Goal: Task Accomplishment & Management: Use online tool/utility

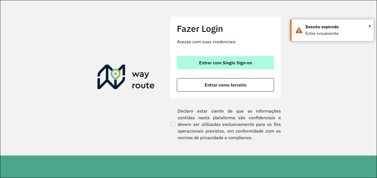
click at [204, 63] on span "Entrar com Single Sign-on" at bounding box center [225, 63] width 53 height 4
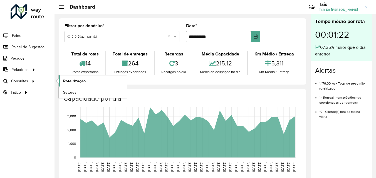
click at [74, 77] on link "Roteirização" at bounding box center [93, 81] width 68 height 11
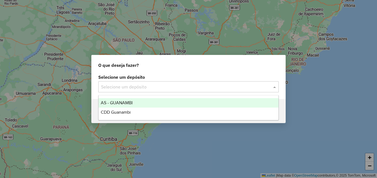
click at [149, 84] on input "text" at bounding box center [183, 87] width 164 height 7
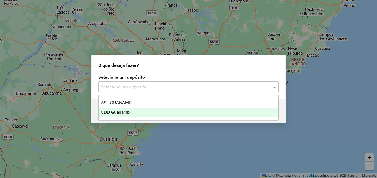
click at [144, 114] on div "CDD Guanambi" at bounding box center [189, 112] width 180 height 9
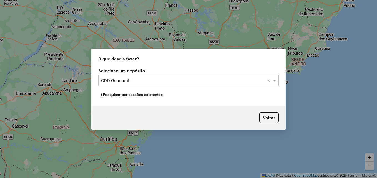
click at [154, 97] on button "Pesquisar por sessões existentes" at bounding box center [131, 95] width 67 height 9
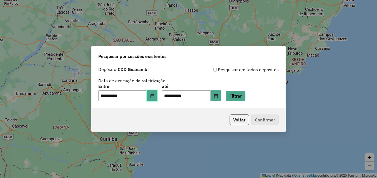
click at [158, 99] on button "Choose Date" at bounding box center [152, 96] width 11 height 11
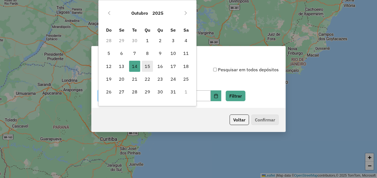
click at [145, 64] on span "15" at bounding box center [147, 66] width 11 height 11
type input "**********"
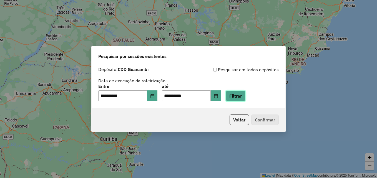
click at [236, 101] on button "Filtrar" at bounding box center [236, 96] width 20 height 11
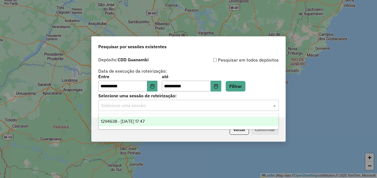
click at [167, 107] on input "text" at bounding box center [183, 105] width 164 height 7
click at [154, 117] on div "1294638 - 15/10/2025 17:47" at bounding box center [189, 121] width 180 height 9
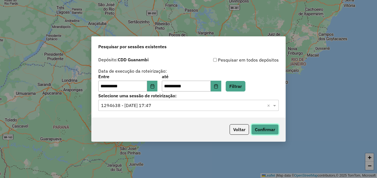
click at [263, 125] on button "Confirmar" at bounding box center [264, 129] width 27 height 11
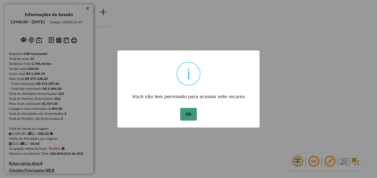
click at [188, 116] on button "OK" at bounding box center [188, 114] width 16 height 13
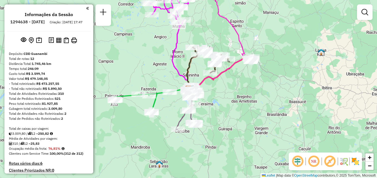
click at [91, 117] on div "Informações da Sessão 1294638 - 15/10/2025 Criação: 14/10/2025 17:47 Depósito: …" at bounding box center [48, 88] width 89 height 169
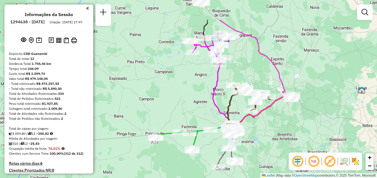
drag, startPoint x: 239, startPoint y: 94, endPoint x: 282, endPoint y: 102, distance: 43.9
click at [282, 107] on div "Janela de atendimento Grade de atendimento Capacidade Transportadoras Veículos …" at bounding box center [188, 89] width 377 height 178
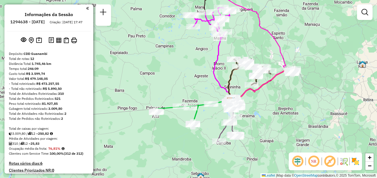
drag, startPoint x: 283, startPoint y: 102, endPoint x: 259, endPoint y: 85, distance: 28.7
click at [259, 85] on div "Janela de atendimento Grade de atendimento Capacidade Transportadoras Veículos …" at bounding box center [188, 89] width 377 height 178
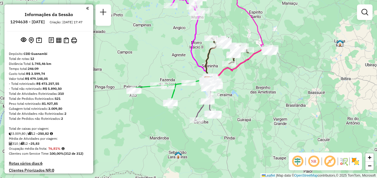
click at [259, 85] on div "Janela de atendimento Grade de atendimento Capacidade Transportadoras Veículos …" at bounding box center [188, 89] width 377 height 178
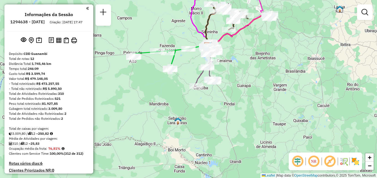
drag, startPoint x: 277, startPoint y: 48, endPoint x: 278, endPoint y: 21, distance: 27.2
click at [278, 21] on div "Janela de atendimento Grade de atendimento Capacidade Transportadoras Veículos …" at bounding box center [188, 89] width 377 height 178
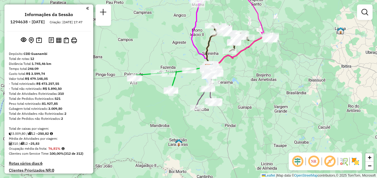
drag, startPoint x: 273, startPoint y: 14, endPoint x: 272, endPoint y: 32, distance: 18.6
click at [272, 32] on div "Janela de atendimento Grade de atendimento Capacidade Transportadoras Veículos …" at bounding box center [188, 89] width 377 height 178
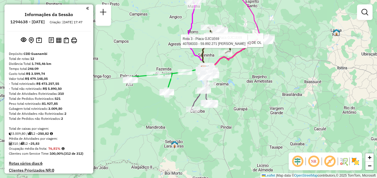
click at [272, 32] on div "Rota 3 - Placa GJC1E69 40700192 - JOAO VALERIANO DE OL Rota 3 - Placa GJC1E69 4…" at bounding box center [188, 89] width 377 height 178
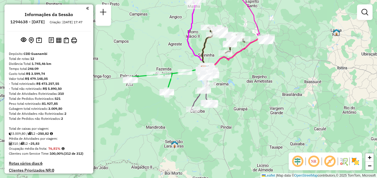
click at [272, 32] on div "Rota 3 - Placa GJC1E69 40700192 - JOAO VALERIANO DE OL Rota 3 - Placa GJC1E69 4…" at bounding box center [188, 89] width 377 height 178
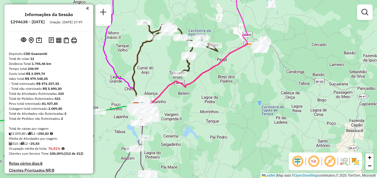
click at [270, 37] on div "Janela de atendimento Grade de atendimento Capacidade Transportadoras Veículos …" at bounding box center [188, 89] width 377 height 178
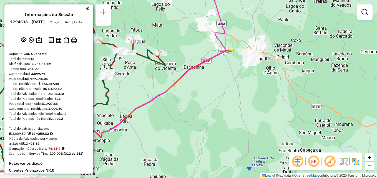
click at [91, 132] on div "Informações da Sessão 1294638 - 15/10/2025 Criação: 14/10/2025 17:47 Depósito: …" at bounding box center [48, 88] width 89 height 169
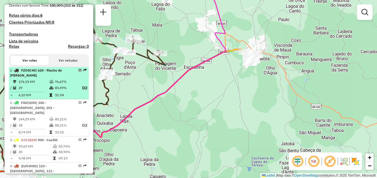
click at [78, 72] on em at bounding box center [79, 70] width 3 height 3
select select "**********"
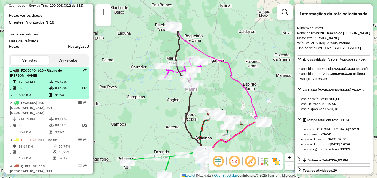
click at [78, 72] on em at bounding box center [79, 70] width 3 height 3
drag, startPoint x: 78, startPoint y: 76, endPoint x: 79, endPoint y: 89, distance: 12.5
click at [79, 89] on li "1 - FZO5C40 | 620 - Riacho de Santana 176,93 KM 76,67% / 29 83,49% D2 = 6,10 KM…" at bounding box center [49, 83] width 80 height 32
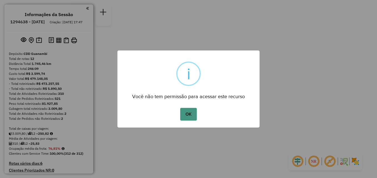
click at [183, 113] on button "OK" at bounding box center [188, 114] width 16 height 13
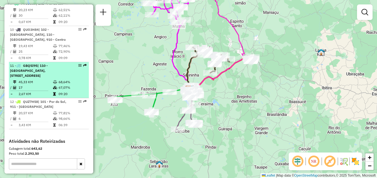
scroll to position [524, 0]
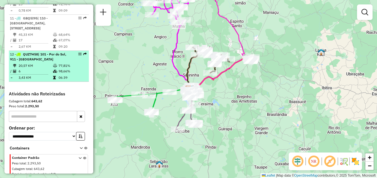
select select "**********"
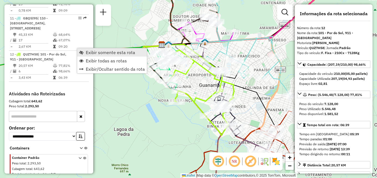
click at [93, 53] on span "Exibir somente esta rota" at bounding box center [110, 52] width 49 height 4
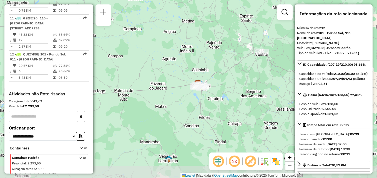
drag, startPoint x: 259, startPoint y: 121, endPoint x: 213, endPoint y: 89, distance: 55.4
click at [213, 89] on div "Rota 12 - Placa QUZ7H58 40703819 - SUPERMERCARDO STELLA Janela de atendimento G…" at bounding box center [188, 89] width 377 height 178
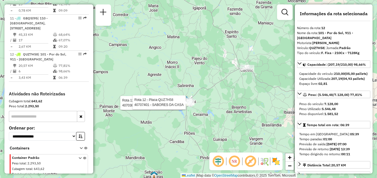
drag, startPoint x: 252, startPoint y: 74, endPoint x: 219, endPoint y: 115, distance: 52.3
click at [219, 115] on div "Rota 12 - Placa QUZ7H58 40706646 - DISTRIBUIDORA NOVA E Rota 12 - Placa QUZ7H58…" at bounding box center [188, 89] width 377 height 178
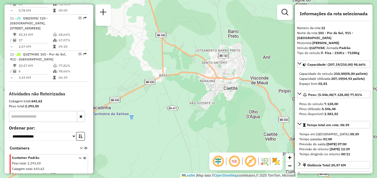
drag, startPoint x: 237, startPoint y: 84, endPoint x: 231, endPoint y: 102, distance: 18.9
click at [231, 102] on div "Rota 12 - Placa QUZ7H58 40706646 - DISTRIBUIDORA NOVA E Rota 12 - Placa QUZ7H58…" at bounding box center [188, 89] width 377 height 178
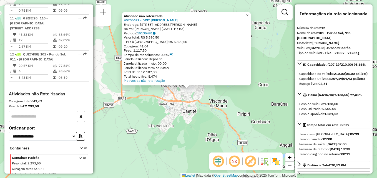
click at [249, 13] on span "×" at bounding box center [247, 15] width 2 height 5
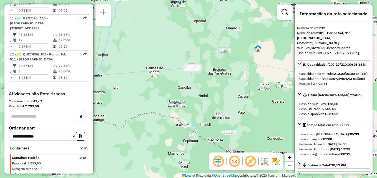
drag, startPoint x: 167, startPoint y: 109, endPoint x: 215, endPoint y: 75, distance: 59.0
click at [215, 75] on div "Janela de atendimento Grade de atendimento Capacidade Transportadoras Veículos …" at bounding box center [188, 89] width 377 height 178
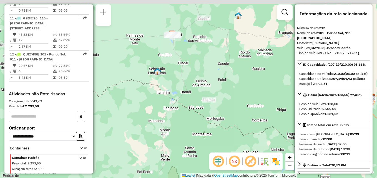
drag, startPoint x: 220, startPoint y: 63, endPoint x: 219, endPoint y: 98, distance: 34.7
click at [219, 98] on div "Janela de atendimento Grade de atendimento Capacidade Transportadoras Veículos …" at bounding box center [188, 89] width 377 height 178
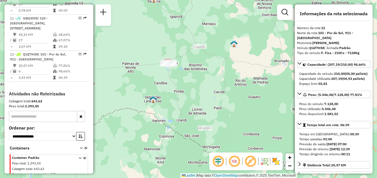
drag, startPoint x: 199, startPoint y: 49, endPoint x: 195, endPoint y: 65, distance: 16.0
click at [195, 65] on div "Janela de atendimento Grade de atendimento Capacidade Transportadoras Veículos …" at bounding box center [188, 89] width 377 height 178
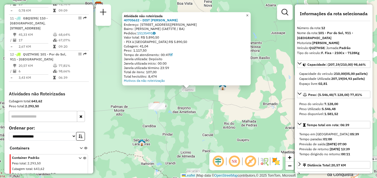
click at [249, 13] on span "×" at bounding box center [247, 15] width 2 height 5
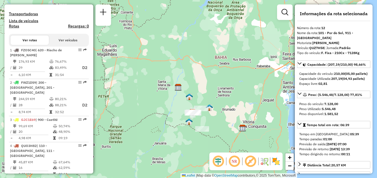
scroll to position [80, 0]
